Goal: Find specific page/section: Find specific page/section

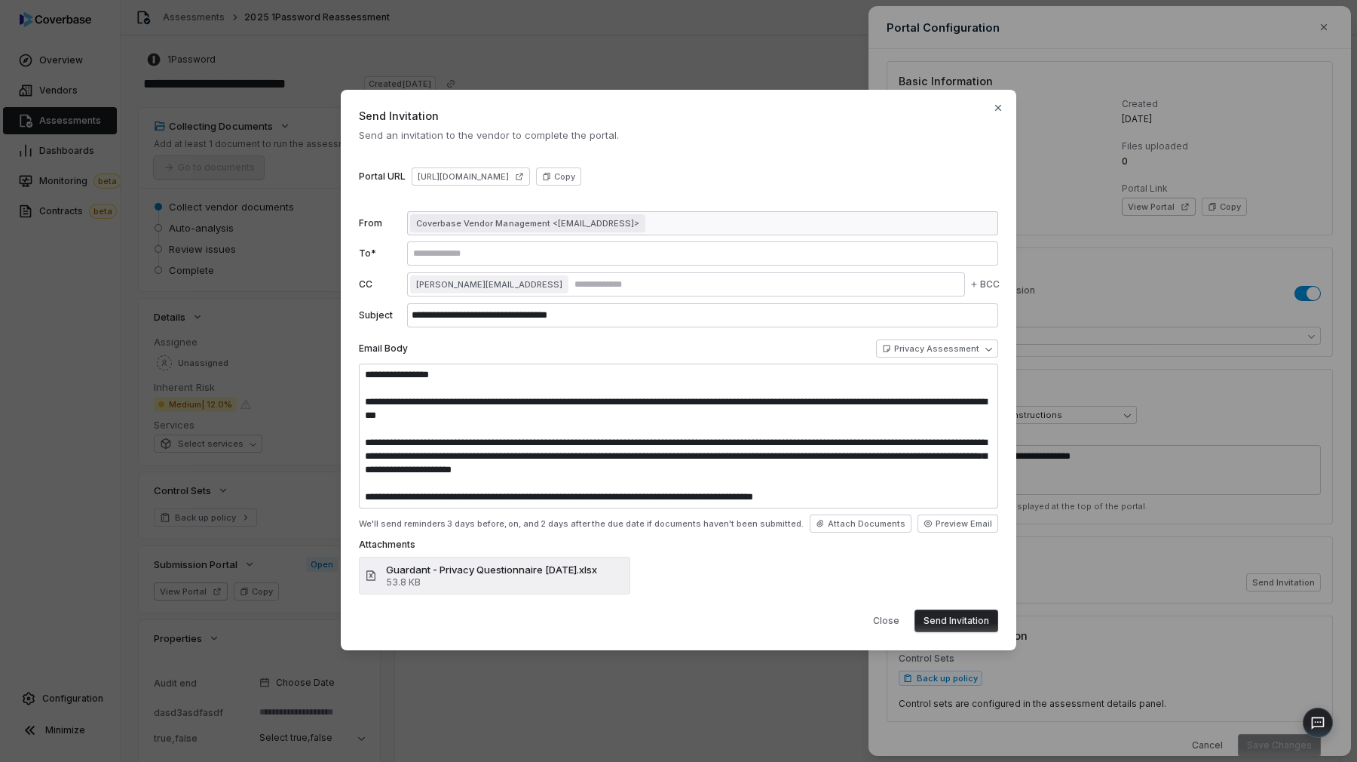
select select "**********"
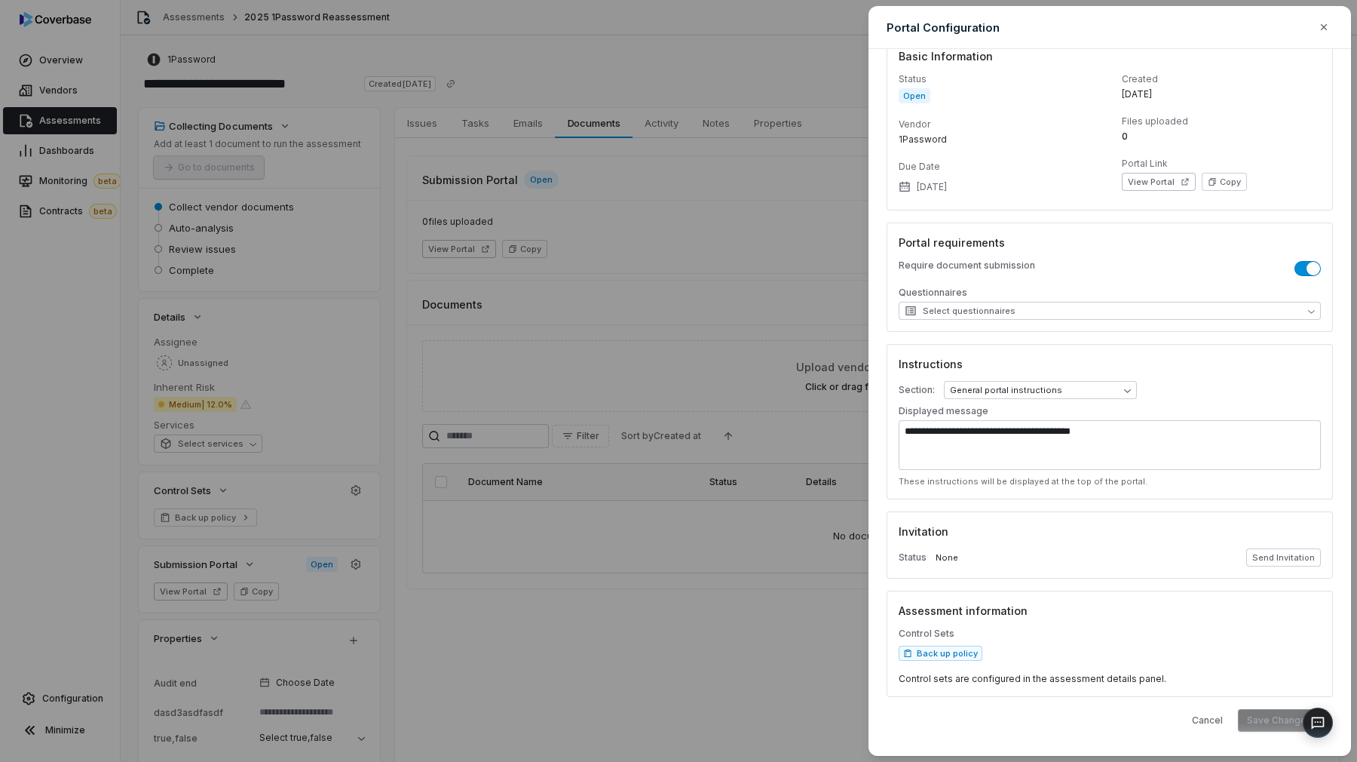
click at [808, 330] on div "**********" at bounding box center [678, 381] width 1357 height 762
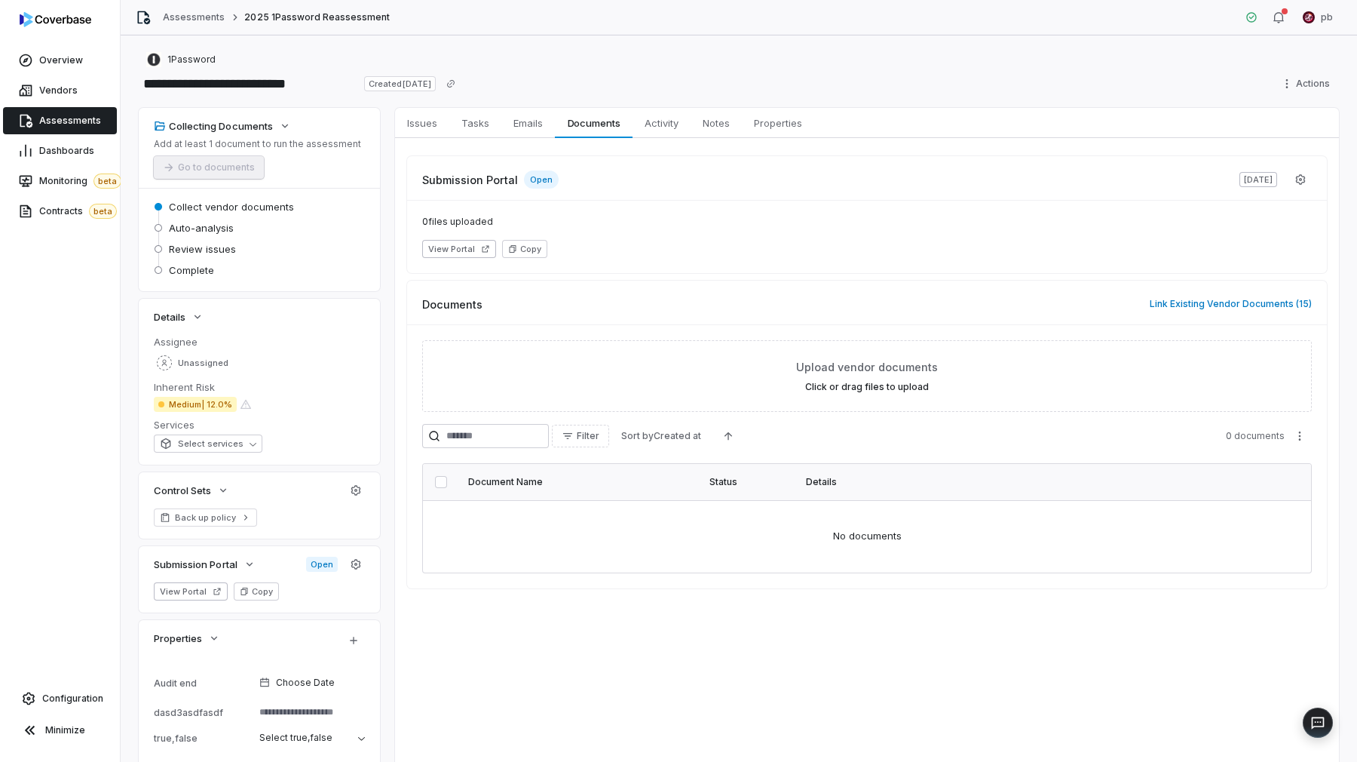
click at [669, 143] on div "Submission Portal Open Oct 9, 2025 0 files uploaded View Portal Copy Documents …" at bounding box center [867, 372] width 944 height 468
click at [668, 142] on div "Submission Portal Open Oct 9, 2025 0 files uploaded View Portal Copy Documents …" at bounding box center [867, 372] width 944 height 468
click at [673, 115] on span "Activity" at bounding box center [662, 123] width 46 height 20
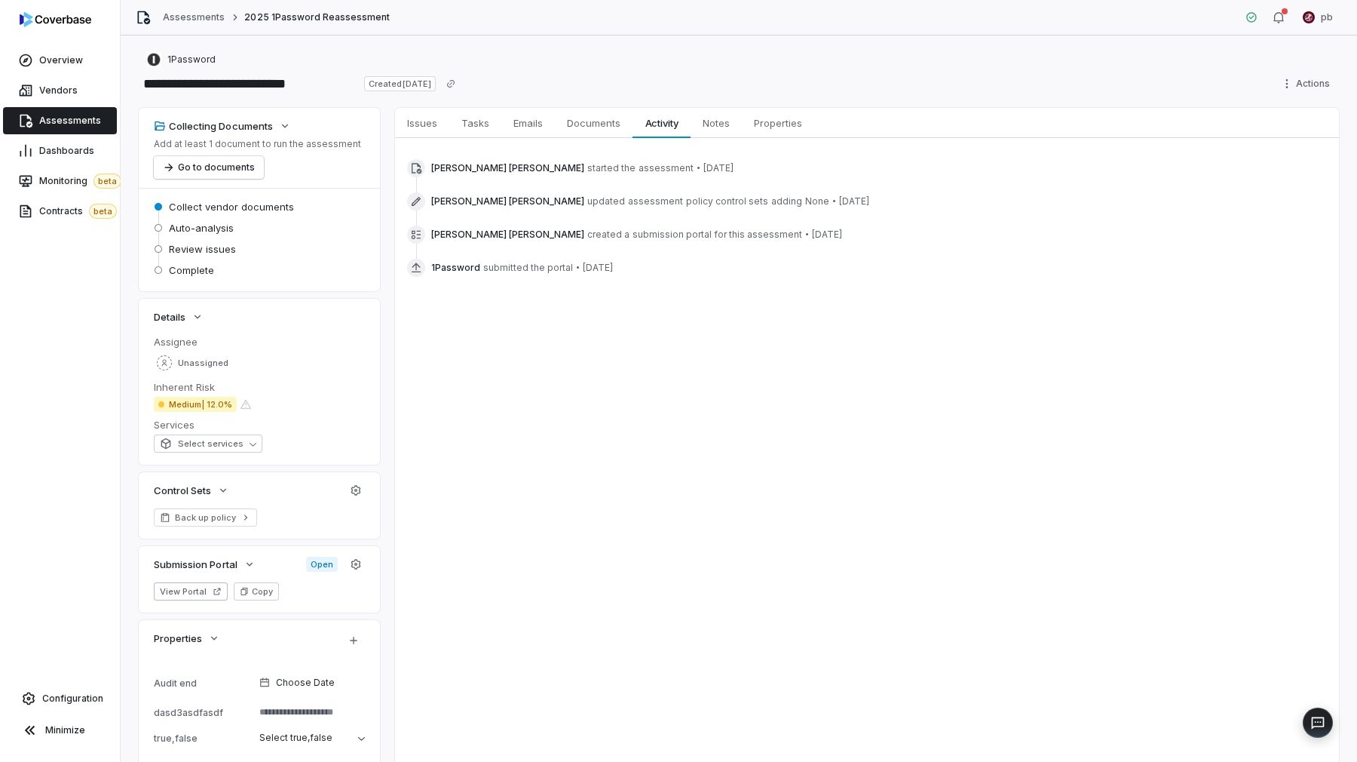
click at [49, 117] on span "Assessments" at bounding box center [70, 121] width 62 height 12
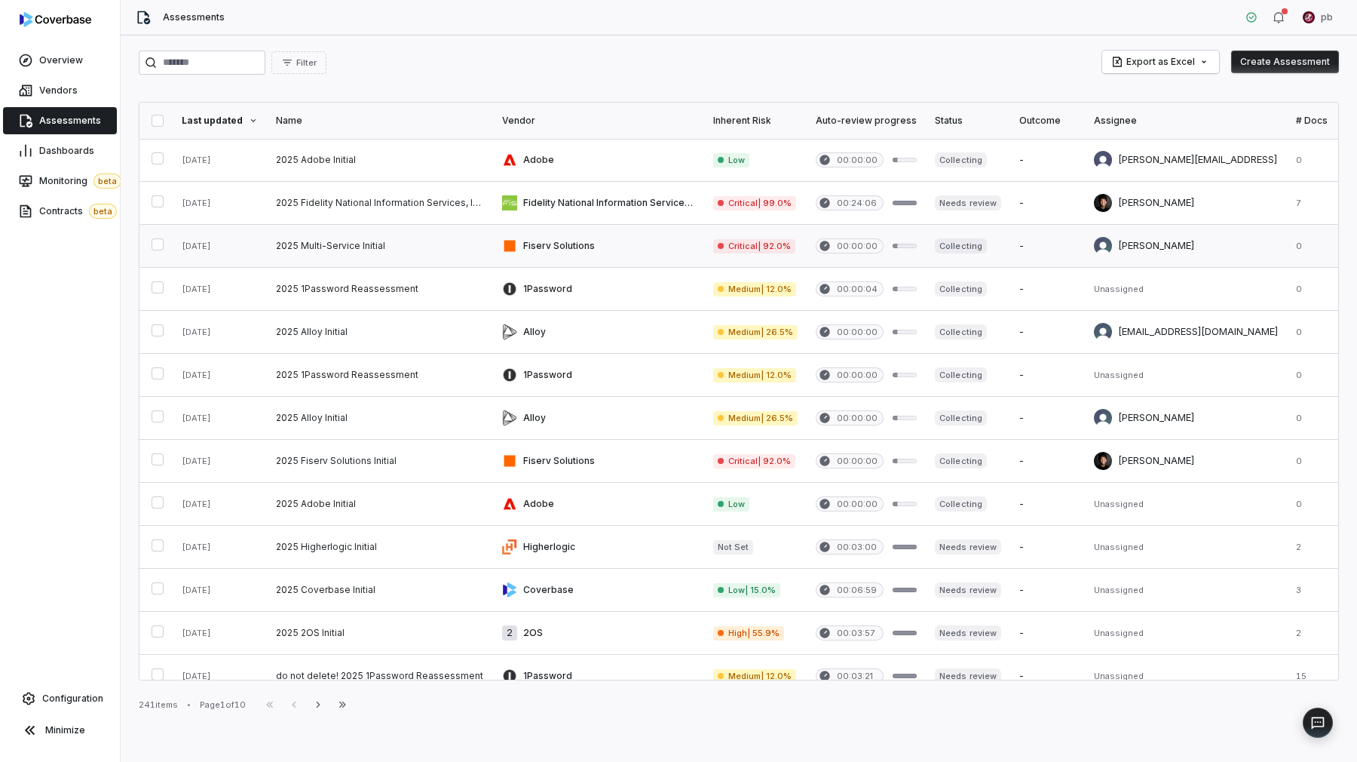
click at [396, 241] on link at bounding box center [380, 246] width 226 height 42
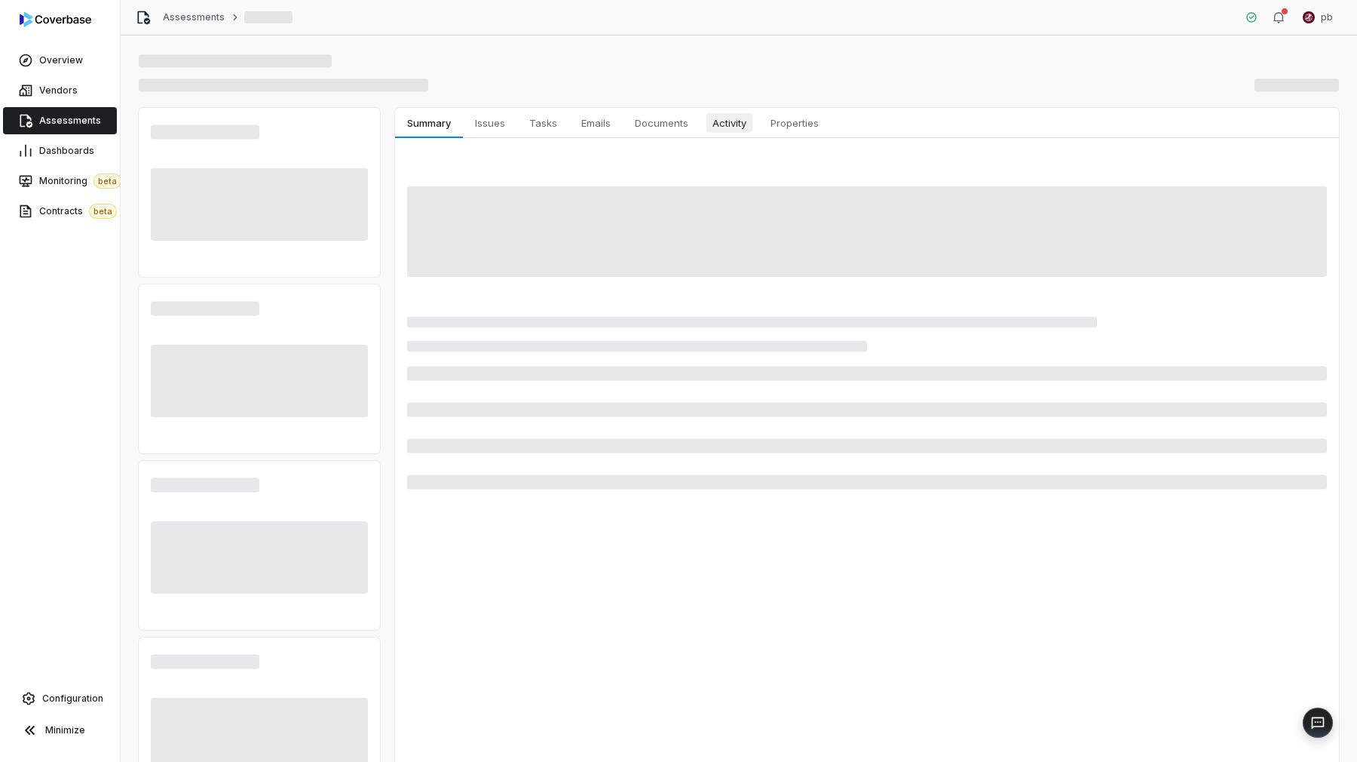
click at [727, 118] on span "Activity" at bounding box center [730, 123] width 46 height 20
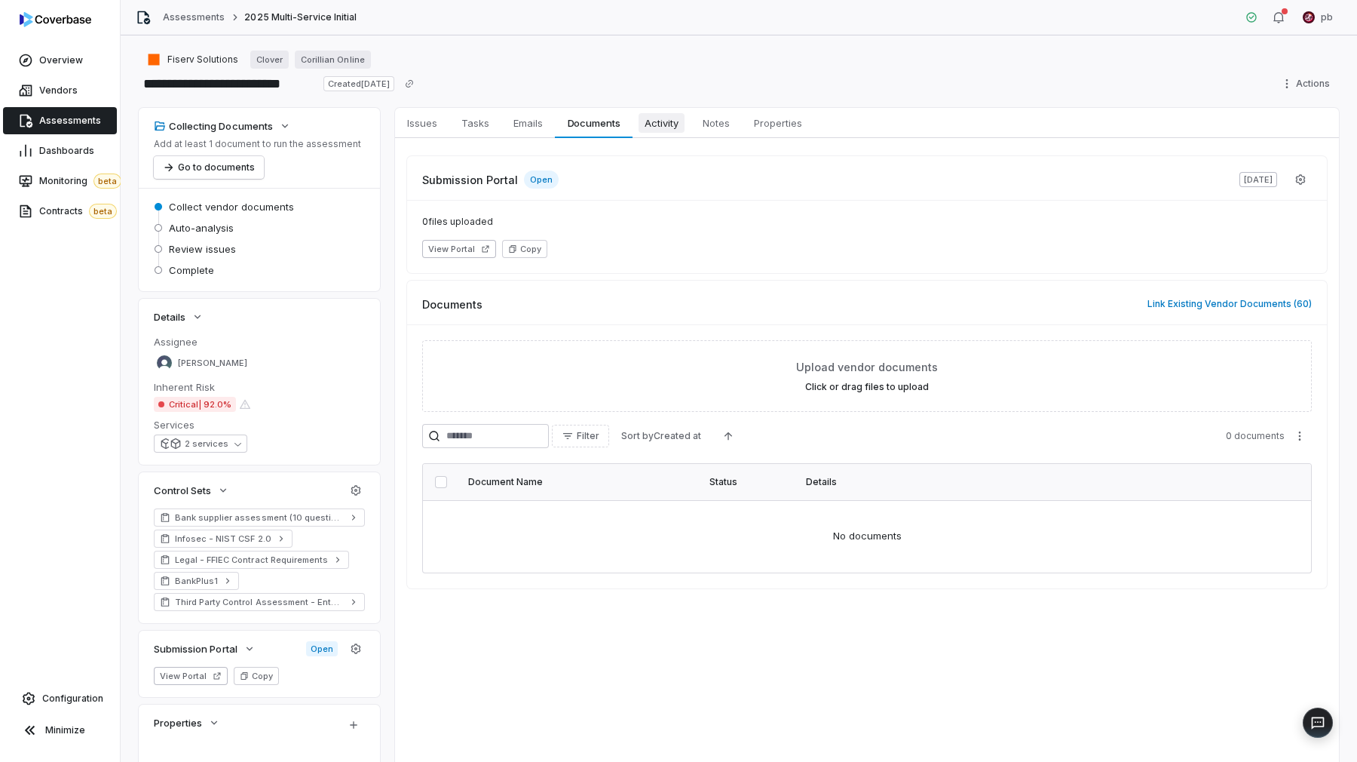
click at [661, 119] on span "Activity" at bounding box center [662, 123] width 46 height 20
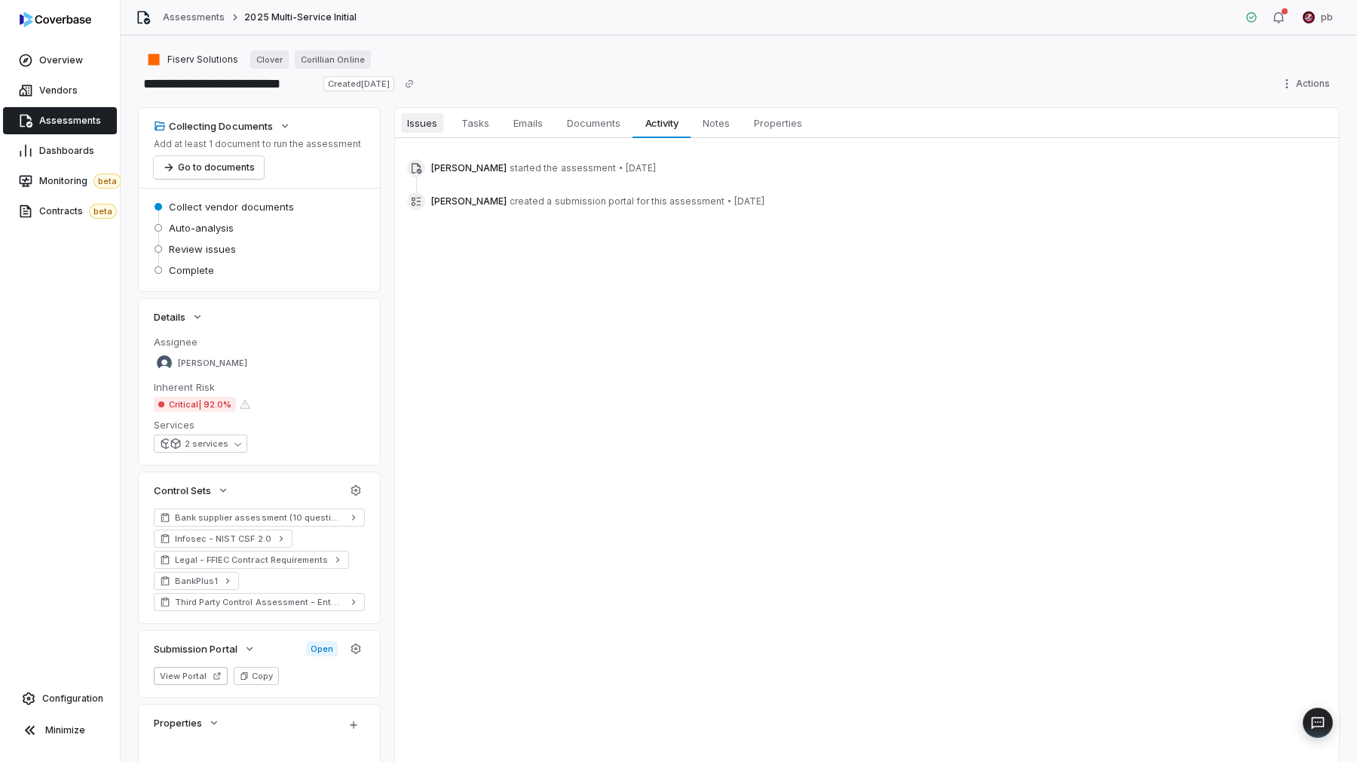
click at [444, 119] on link "Issues Issues" at bounding box center [422, 123] width 54 height 30
type textarea "*"
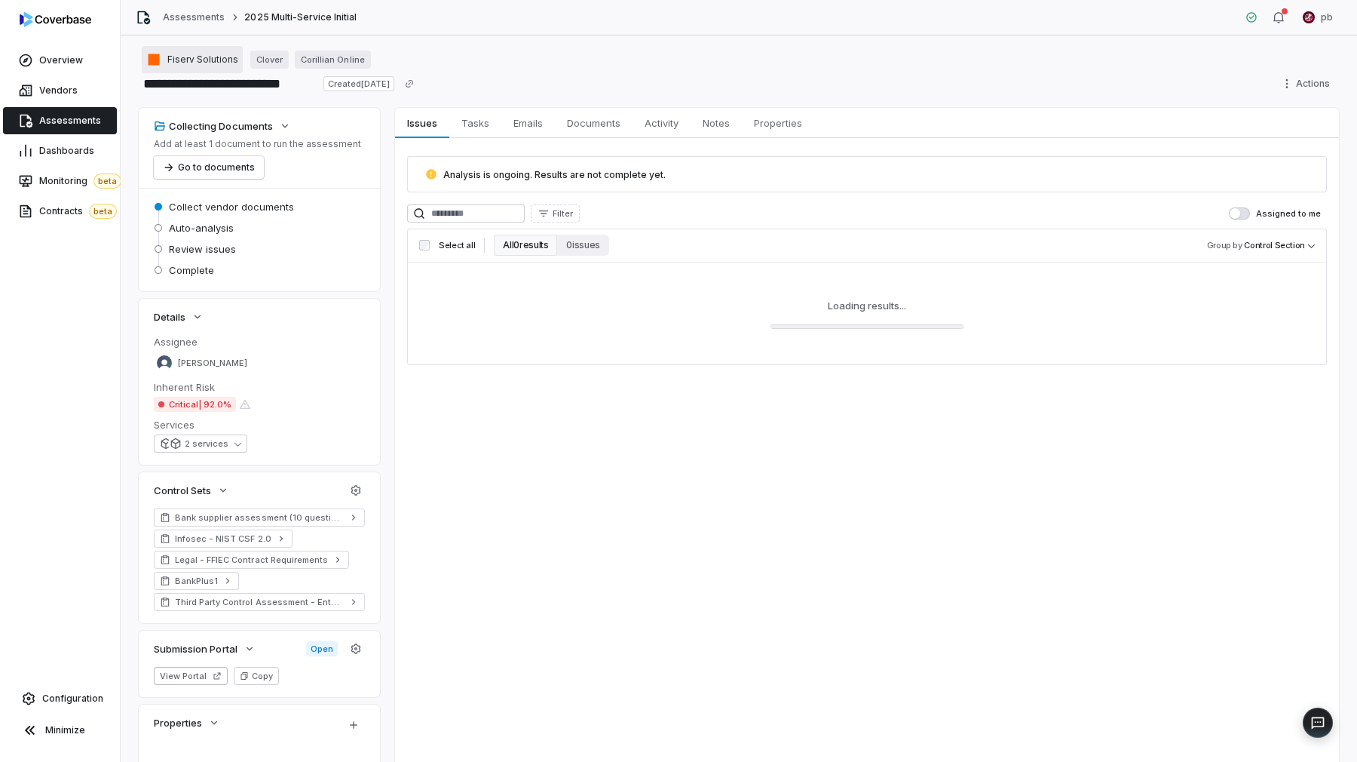
click at [186, 52] on div "Fiserv Solutions" at bounding box center [192, 59] width 92 height 15
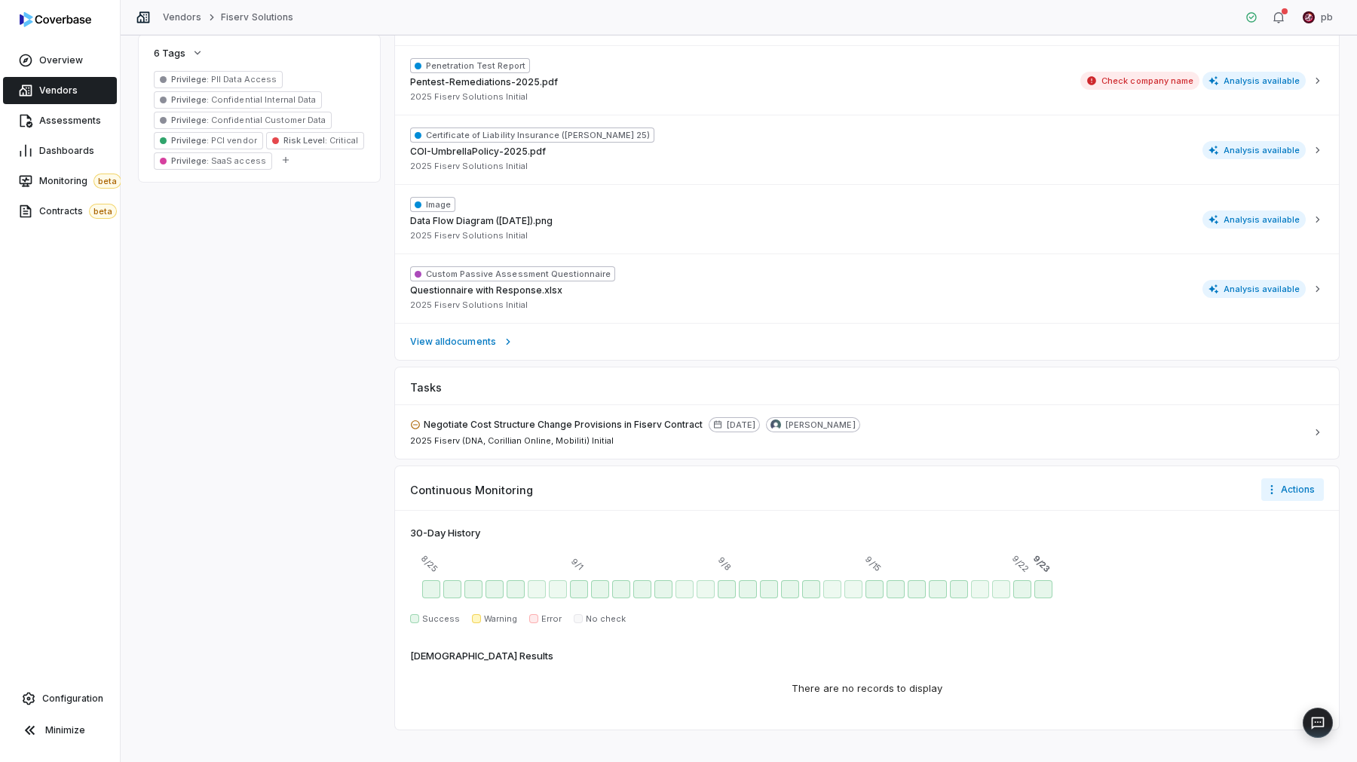
scroll to position [1029, 0]
